Goal: Information Seeking & Learning: Learn about a topic

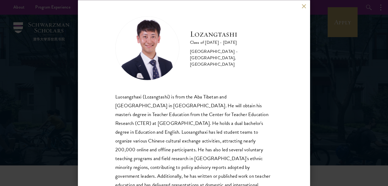
scroll to position [19, 0]
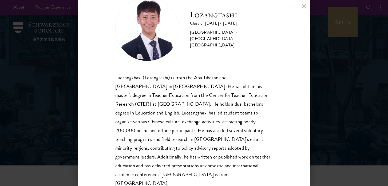
click at [56, 145] on div "Lozangtashi Class of [DATE] - [DATE] [GEOGRAPHIC_DATA] - [GEOGRAPHIC_DATA], [GE…" at bounding box center [194, 93] width 388 height 186
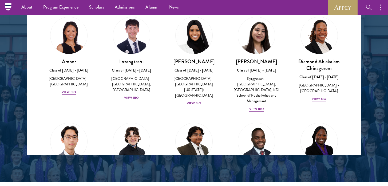
scroll to position [694, 0]
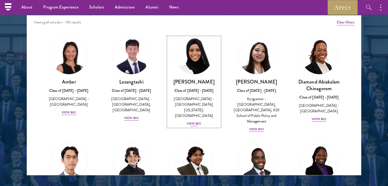
click at [192, 121] on div "View Bio" at bounding box center [194, 123] width 15 height 5
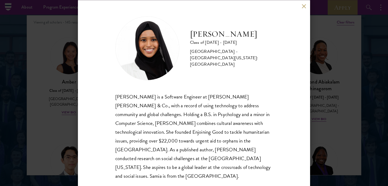
click at [327, 85] on div "[PERSON_NAME] Class of [DATE] - [DATE] [GEOGRAPHIC_DATA] - [GEOGRAPHIC_DATA][US…" at bounding box center [194, 93] width 388 height 186
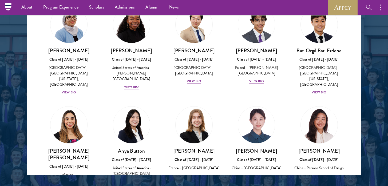
scroll to position [340, 0]
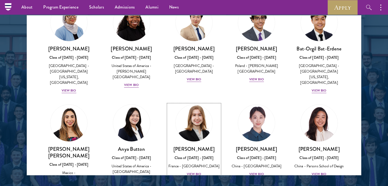
click at [193, 172] on div "View Bio" at bounding box center [194, 174] width 15 height 5
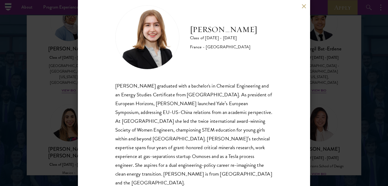
scroll to position [19, 0]
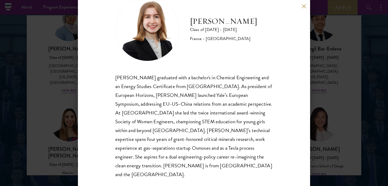
click at [335, 84] on div "[PERSON_NAME] Class of [DATE] - [DATE] [GEOGRAPHIC_DATA] - [GEOGRAPHIC_DATA] [P…" at bounding box center [194, 93] width 388 height 186
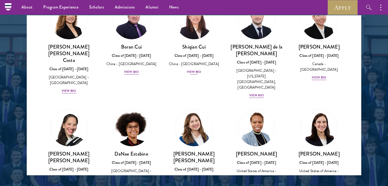
scroll to position [648, 0]
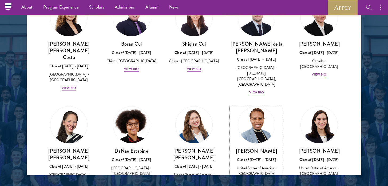
click at [250, 179] on div "View Bio" at bounding box center [256, 181] width 15 height 5
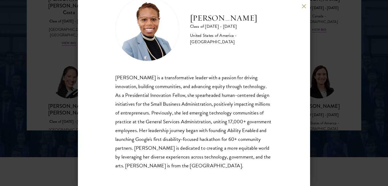
scroll to position [742, 0]
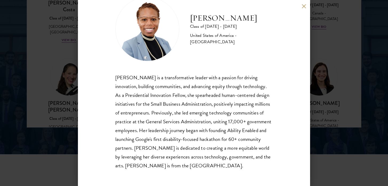
click at [60, 104] on div "[PERSON_NAME] Class of [DATE] - [DATE] [GEOGRAPHIC_DATA] - [GEOGRAPHIC_DATA] [P…" at bounding box center [194, 93] width 388 height 186
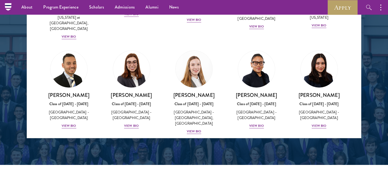
scroll to position [1200, 0]
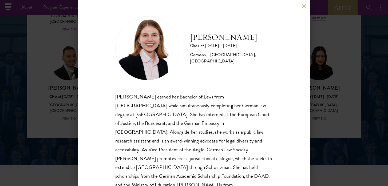
click at [50, 99] on div "[PERSON_NAME] Class of [DATE] - [DATE] [GEOGRAPHIC_DATA] - [GEOGRAPHIC_DATA], […" at bounding box center [194, 93] width 388 height 186
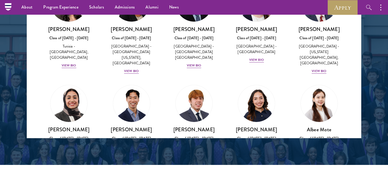
scroll to position [1764, 0]
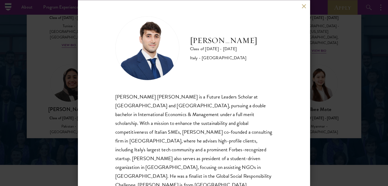
scroll to position [1, 0]
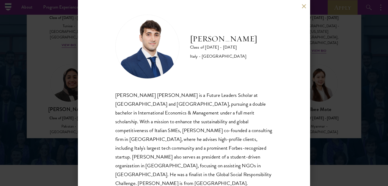
click at [73, 88] on div "[PERSON_NAME] Class of [DATE] - [DATE] [GEOGRAPHIC_DATA] - [GEOGRAPHIC_DATA] [P…" at bounding box center [194, 93] width 388 height 186
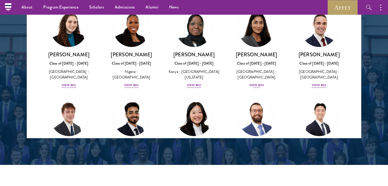
scroll to position [2117, 0]
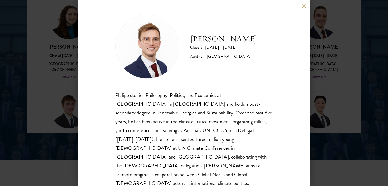
scroll to position [737, 0]
click at [306, 7] on div "[PERSON_NAME] Class of [DATE] - [DATE] [GEOGRAPHIC_DATA] - [GEOGRAPHIC_DATA] [P…" at bounding box center [194, 93] width 232 height 186
click at [302, 7] on button at bounding box center [304, 6] width 5 height 5
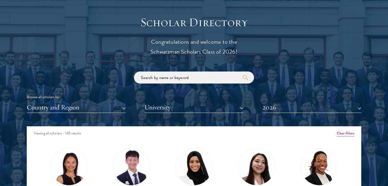
scroll to position [598, 0]
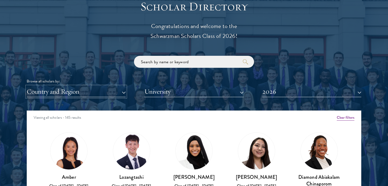
click at [116, 92] on button "Country and Region" at bounding box center [76, 91] width 99 height 11
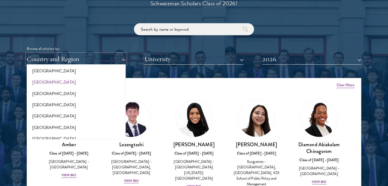
scroll to position [548, 0]
click at [50, 116] on button "[GEOGRAPHIC_DATA]" at bounding box center [76, 115] width 96 height 11
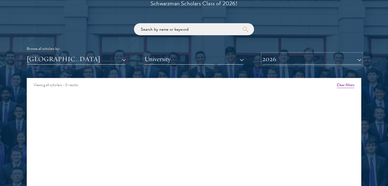
click at [277, 62] on button "2026" at bounding box center [312, 59] width 99 height 11
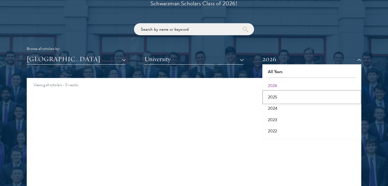
click at [277, 95] on button "2025" at bounding box center [312, 97] width 96 height 11
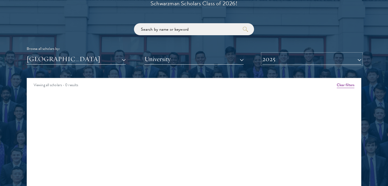
click at [286, 60] on button "2025" at bounding box center [312, 59] width 99 height 11
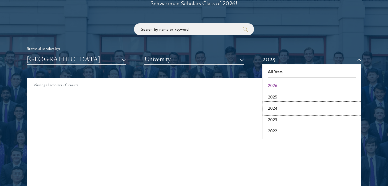
click at [280, 107] on button "2024" at bounding box center [312, 108] width 96 height 11
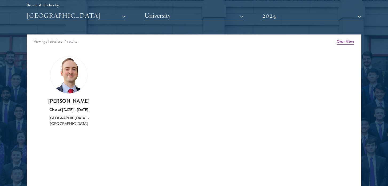
scroll to position [677, 0]
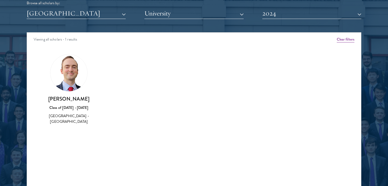
click at [70, 83] on img at bounding box center [68, 72] width 37 height 37
click at [69, 128] on div "Amber Class of [DATE] - [DATE] [GEOGRAPHIC_DATA] - [GEOGRAPHIC_DATA] View Bio C…" at bounding box center [194, 94] width 334 height 93
click at [76, 110] on div "Class of [DATE] - [DATE]" at bounding box center [69, 108] width 52 height 6
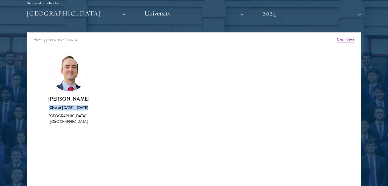
click at [76, 110] on div "Class of [DATE] - [DATE]" at bounding box center [69, 108] width 52 height 6
click at [77, 117] on div "[GEOGRAPHIC_DATA] - [GEOGRAPHIC_DATA]" at bounding box center [69, 118] width 52 height 11
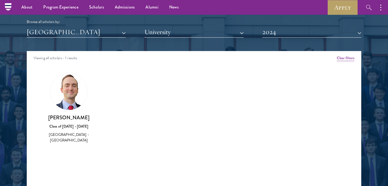
scroll to position [639, 0]
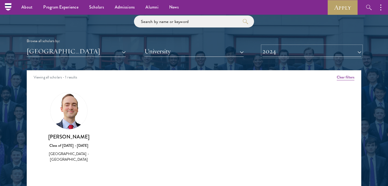
click at [277, 52] on button "2024" at bounding box center [312, 51] width 99 height 11
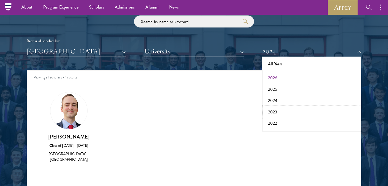
click at [277, 109] on button "2023" at bounding box center [312, 112] width 96 height 11
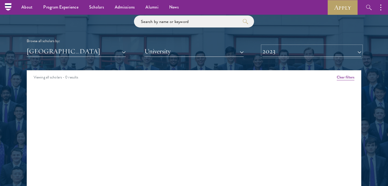
click at [287, 54] on button "2023" at bounding box center [312, 51] width 99 height 11
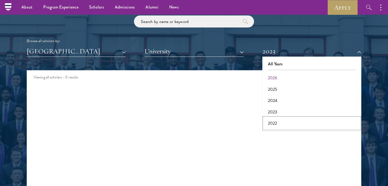
click at [279, 121] on button "2022" at bounding box center [312, 123] width 96 height 11
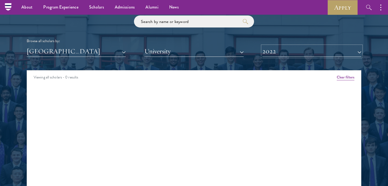
click at [290, 51] on button "2022" at bounding box center [312, 51] width 99 height 11
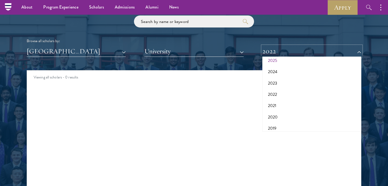
scroll to position [29, 0]
click at [284, 93] on button "2022" at bounding box center [312, 94] width 96 height 11
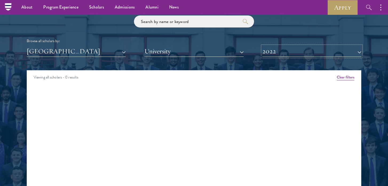
click at [287, 53] on button "2022" at bounding box center [312, 51] width 99 height 11
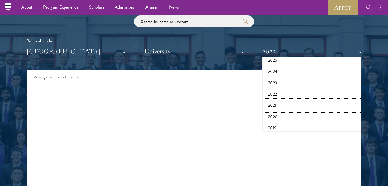
click at [284, 109] on button "2021" at bounding box center [312, 105] width 96 height 11
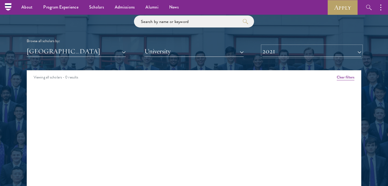
click at [293, 52] on button "2021" at bounding box center [312, 51] width 99 height 11
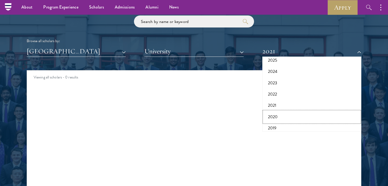
click at [281, 118] on button "2020" at bounding box center [312, 116] width 96 height 11
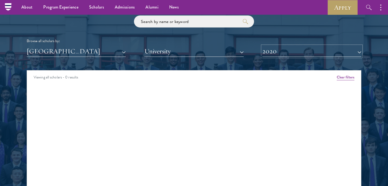
click at [294, 50] on button "2020" at bounding box center [312, 51] width 99 height 11
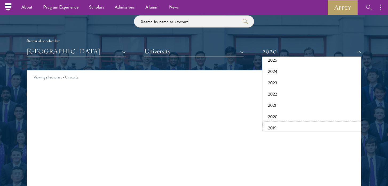
click at [288, 126] on button "2019" at bounding box center [312, 128] width 96 height 11
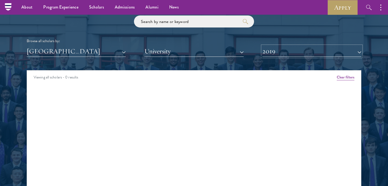
click at [295, 52] on button "2019" at bounding box center [312, 51] width 99 height 11
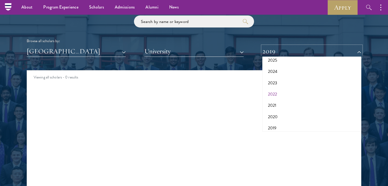
scroll to position [56, 0]
click at [282, 128] on button "2017" at bounding box center [312, 124] width 96 height 11
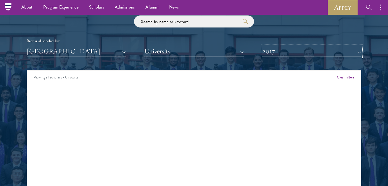
click at [296, 56] on button "2017" at bounding box center [312, 51] width 99 height 11
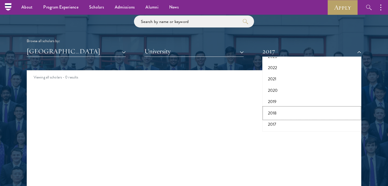
click at [286, 113] on button "2018" at bounding box center [312, 113] width 96 height 11
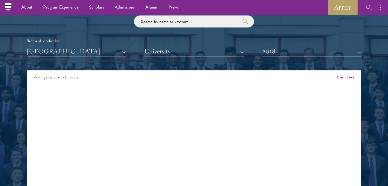
click at [171, 141] on div "Viewing all scholars - 0 results Clear filters Amber Class of [DATE] - [DATE] […" at bounding box center [194, 150] width 335 height 160
click at [103, 55] on button "[GEOGRAPHIC_DATA]" at bounding box center [76, 51] width 99 height 11
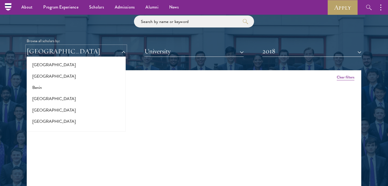
scroll to position [89, 0]
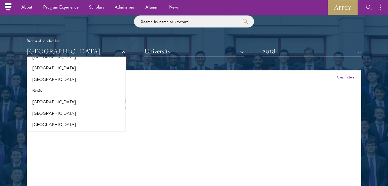
click at [70, 103] on button "[GEOGRAPHIC_DATA]" at bounding box center [76, 101] width 96 height 11
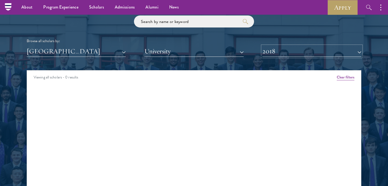
click at [276, 52] on button "2018" at bounding box center [312, 51] width 99 height 11
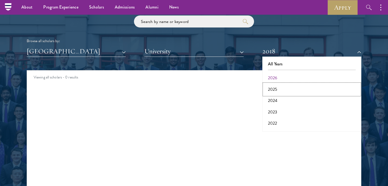
click at [284, 88] on button "2025" at bounding box center [312, 89] width 96 height 11
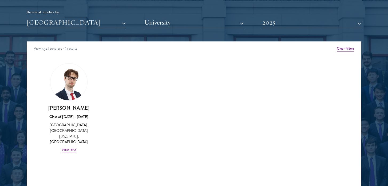
scroll to position [668, 0]
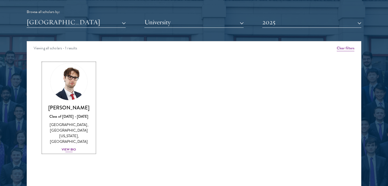
click at [72, 147] on div "View Bio" at bounding box center [69, 149] width 15 height 5
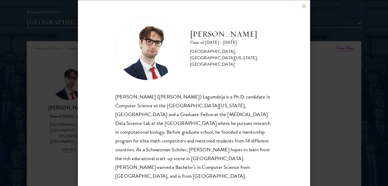
click at [48, 111] on div "[PERSON_NAME] Class of [DATE] - [DATE] [GEOGRAPHIC_DATA] - [GEOGRAPHIC_DATA], […" at bounding box center [194, 93] width 388 height 186
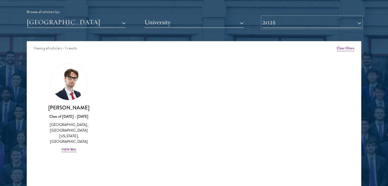
click at [274, 19] on button "2025" at bounding box center [312, 22] width 99 height 11
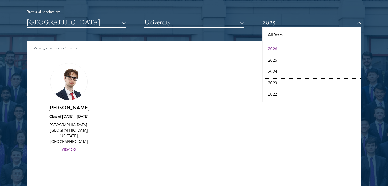
click at [272, 70] on button "2024" at bounding box center [312, 71] width 96 height 11
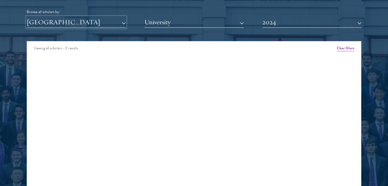
click at [107, 26] on button "[GEOGRAPHIC_DATA]" at bounding box center [76, 22] width 99 height 11
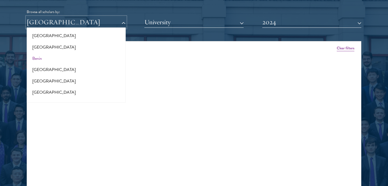
scroll to position [92, 0]
click at [91, 50] on button "[GEOGRAPHIC_DATA]" at bounding box center [76, 47] width 96 height 11
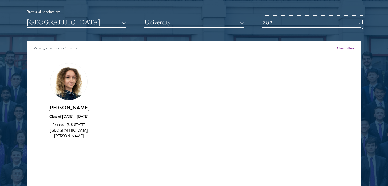
click at [280, 24] on button "2024" at bounding box center [312, 22] width 99 height 11
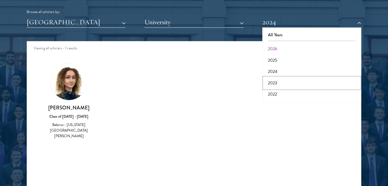
click at [278, 84] on button "2023" at bounding box center [312, 82] width 96 height 11
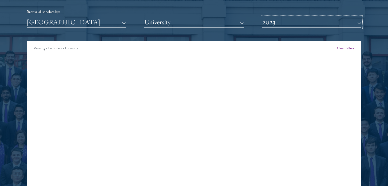
click at [282, 18] on button "2023" at bounding box center [312, 22] width 99 height 11
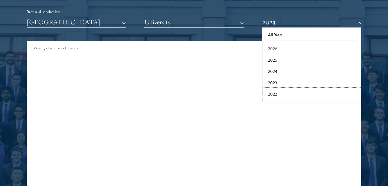
click at [275, 91] on button "2022" at bounding box center [312, 94] width 96 height 11
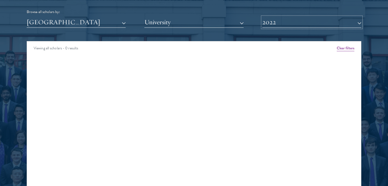
click at [294, 26] on button "2022" at bounding box center [312, 22] width 99 height 11
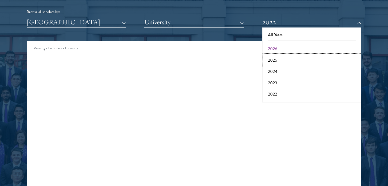
click at [283, 60] on button "2025" at bounding box center [312, 60] width 96 height 11
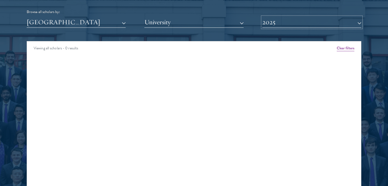
click at [283, 23] on button "2025" at bounding box center [312, 22] width 99 height 11
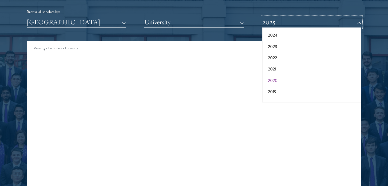
scroll to position [36, 0]
click at [280, 79] on button "2020" at bounding box center [312, 81] width 96 height 11
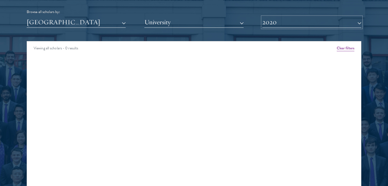
click at [298, 26] on button "2020" at bounding box center [312, 22] width 99 height 11
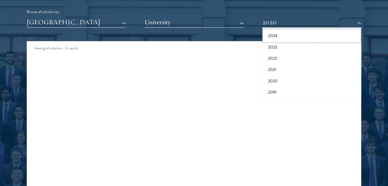
click at [292, 41] on button "2024" at bounding box center [312, 35] width 96 height 11
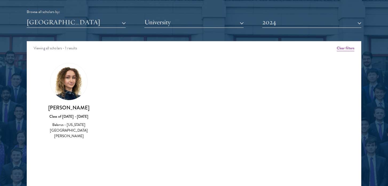
click at [77, 110] on h3 "[PERSON_NAME]" at bounding box center [69, 107] width 52 height 7
click at [65, 93] on img at bounding box center [68, 81] width 37 height 37
